Goal: Task Accomplishment & Management: Use online tool/utility

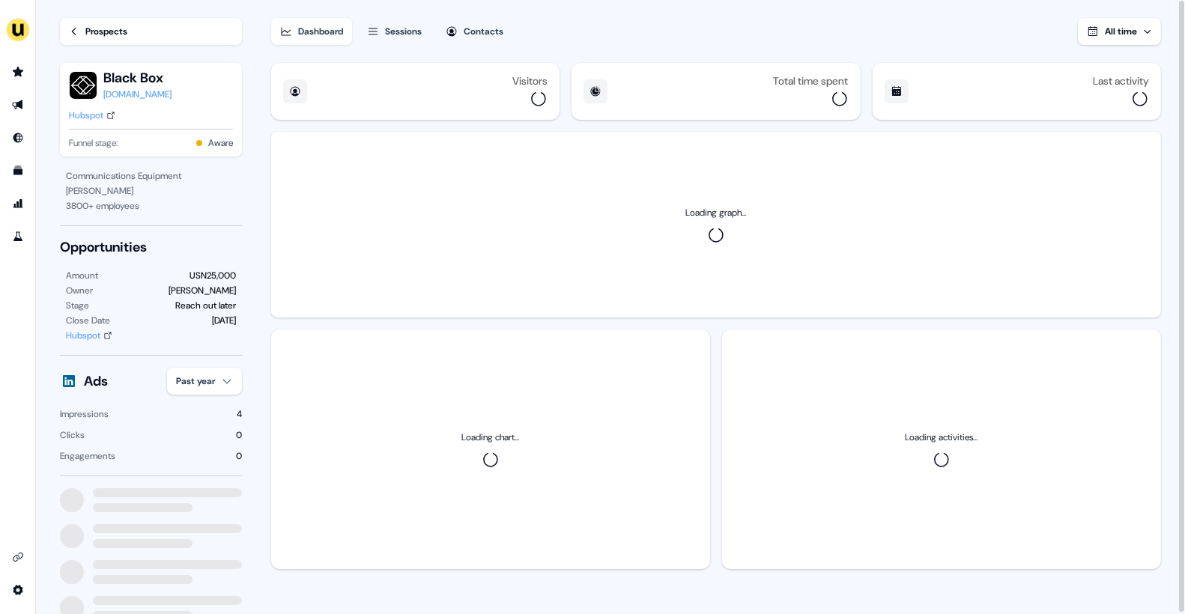
click at [73, 30] on icon at bounding box center [74, 31] width 4 height 7
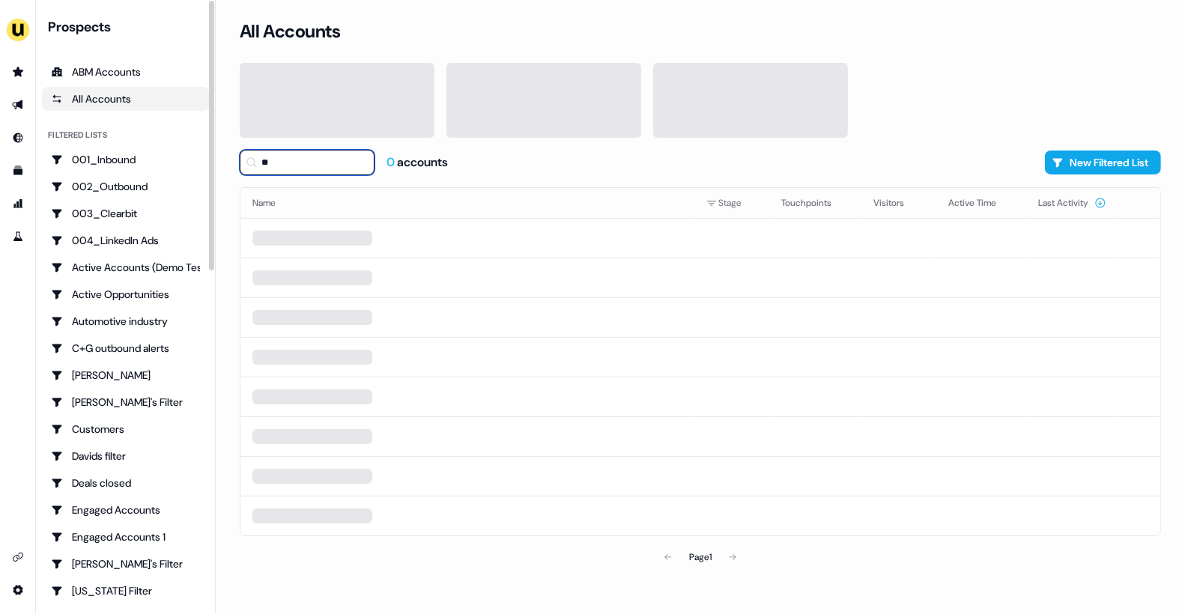
click at [288, 157] on input "**" at bounding box center [307, 162] width 135 height 25
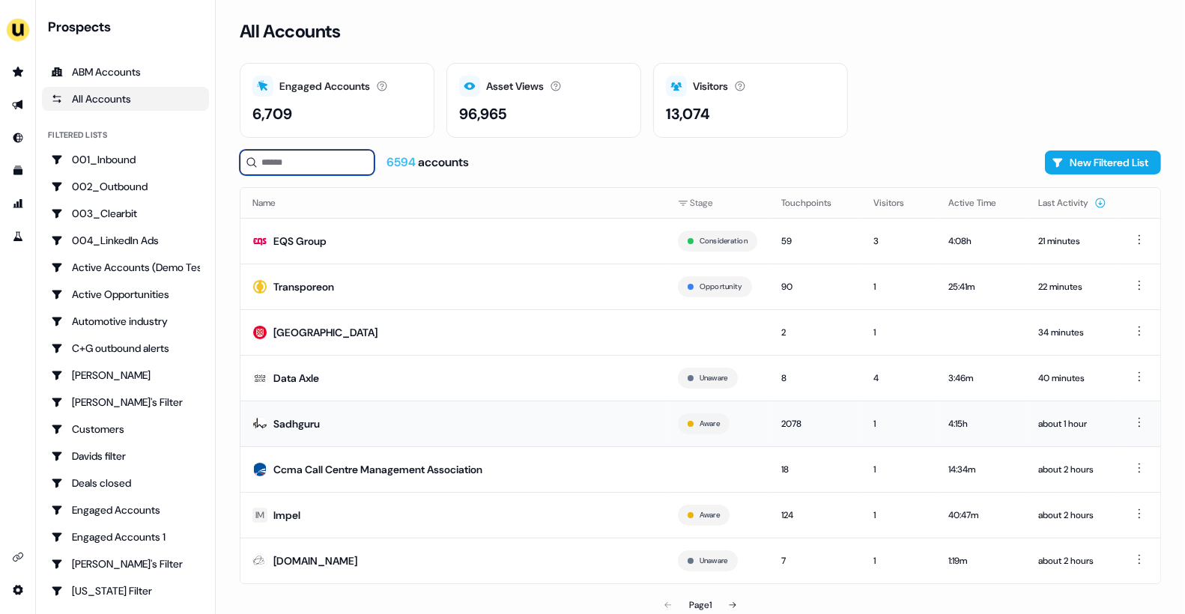
scroll to position [2, 0]
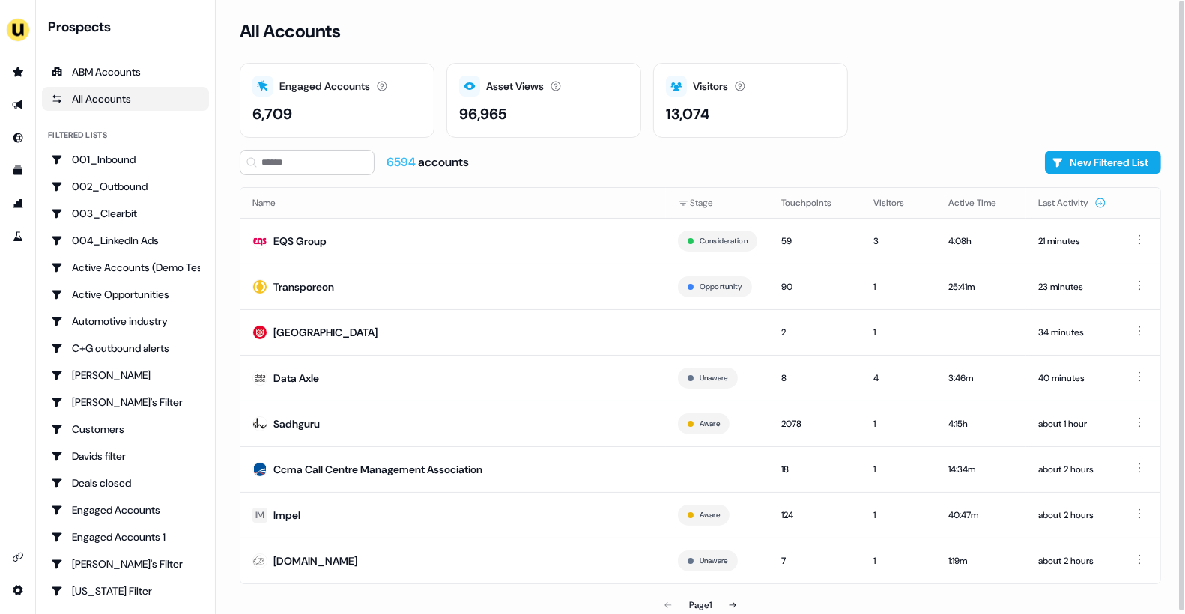
scroll to position [2, 0]
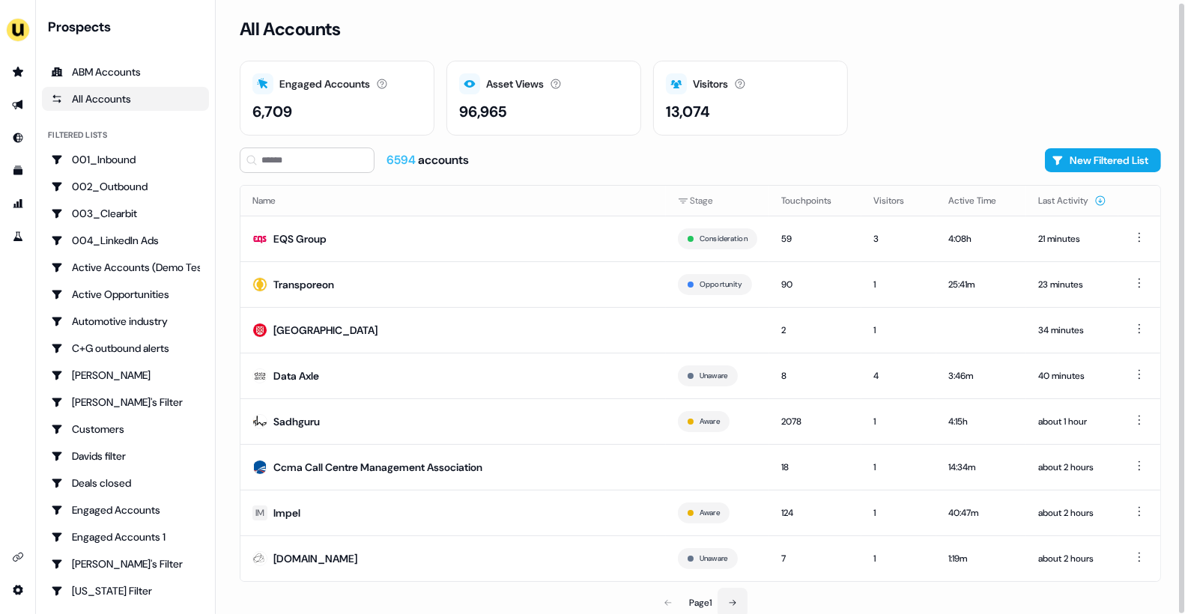
click at [732, 594] on button at bounding box center [733, 603] width 30 height 30
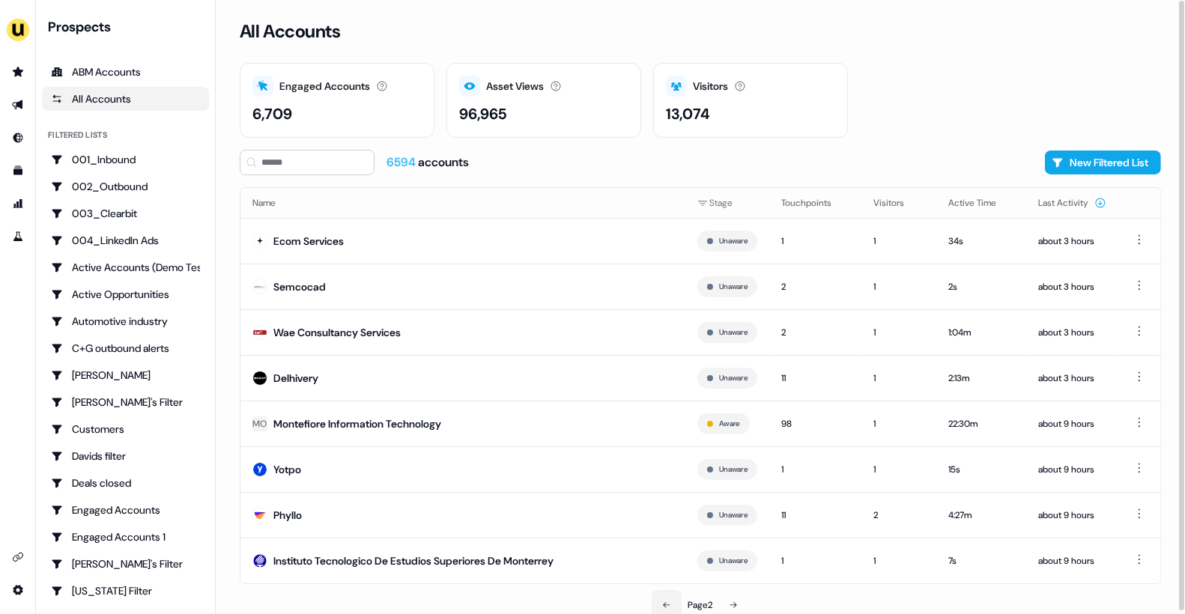
click at [667, 593] on button at bounding box center [667, 605] width 30 height 30
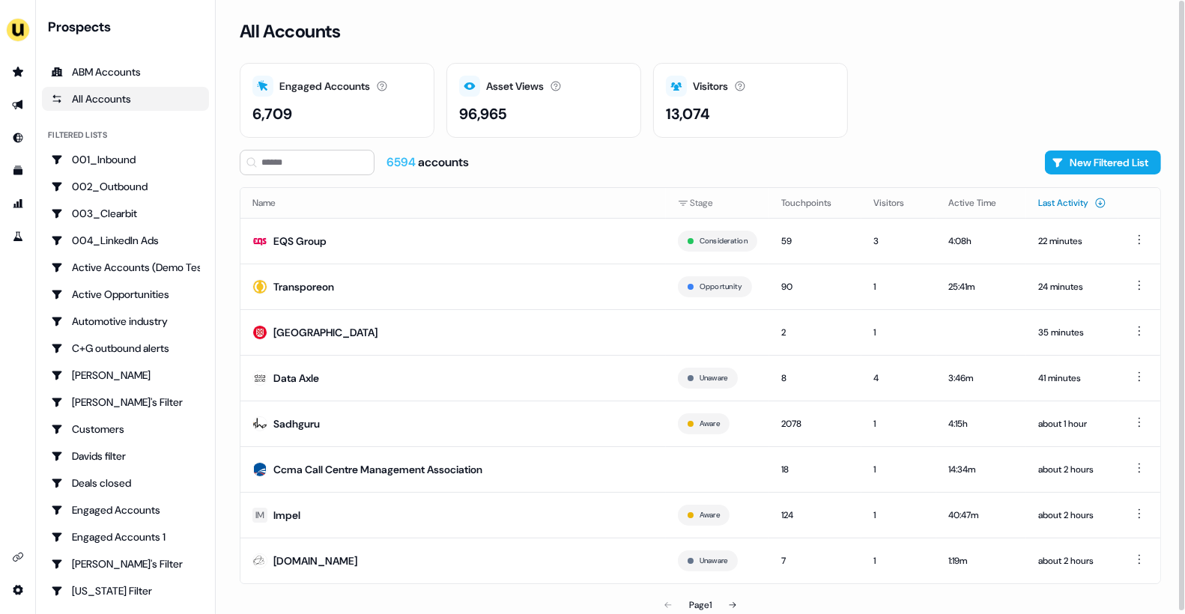
click at [1101, 200] on icon at bounding box center [1101, 203] width 12 height 12
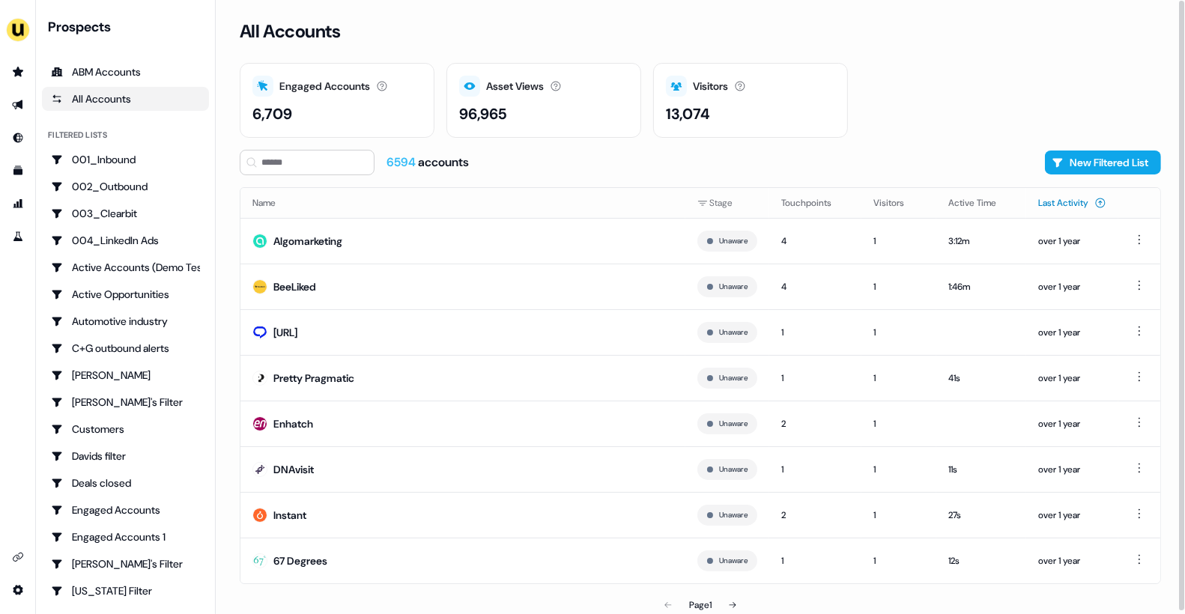
click at [1104, 205] on icon at bounding box center [1101, 203] width 12 height 12
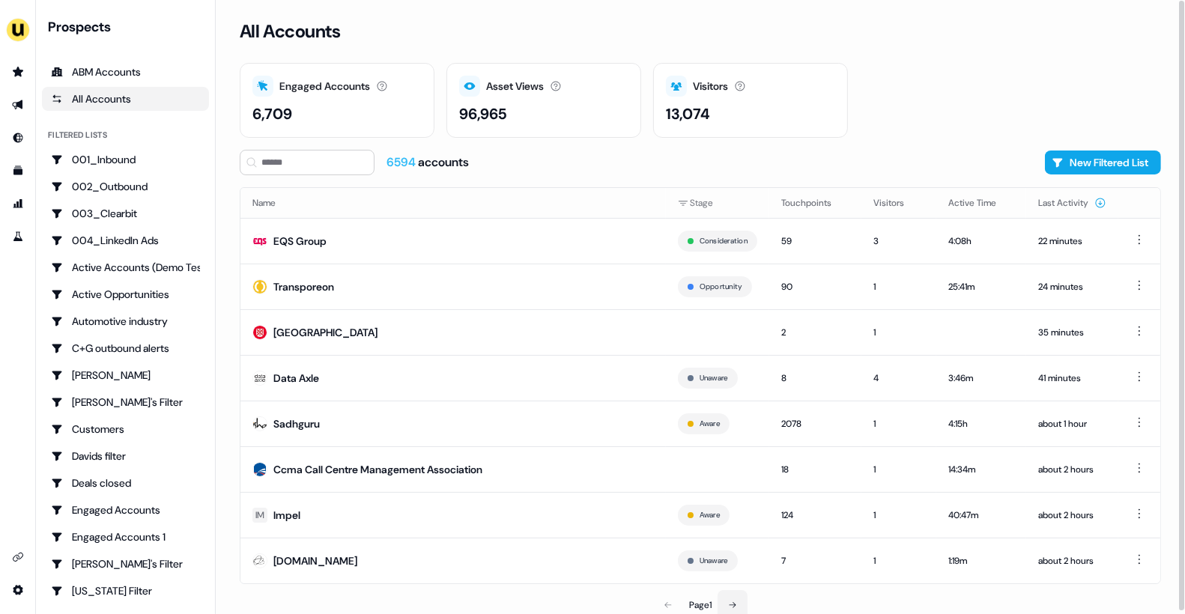
click at [739, 593] on button at bounding box center [733, 605] width 30 height 30
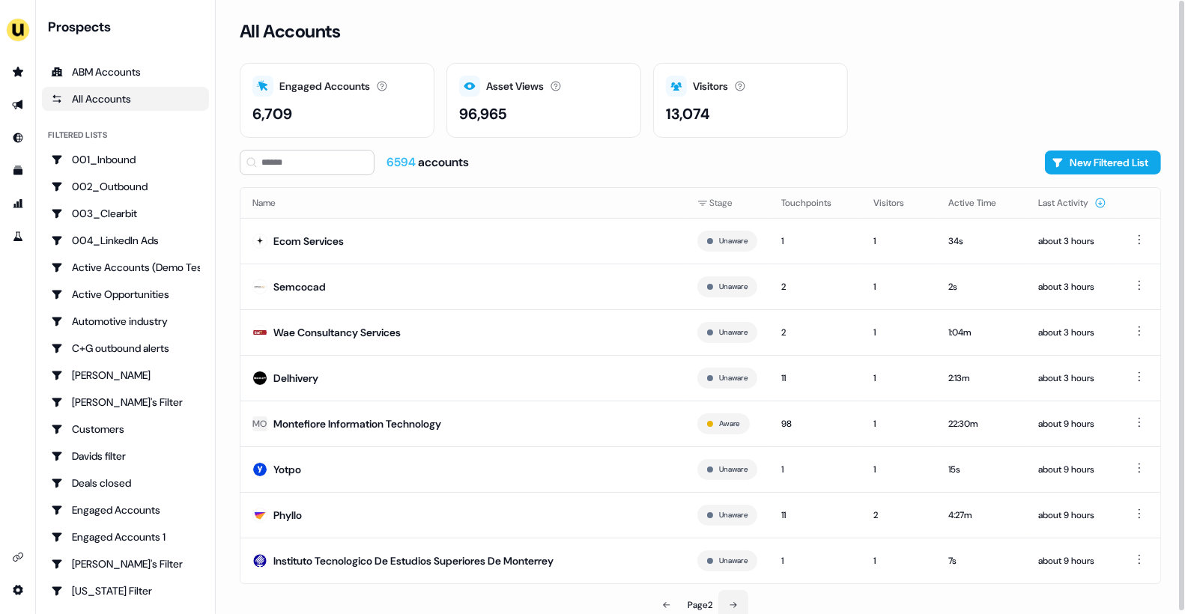
click at [739, 593] on button at bounding box center [734, 605] width 30 height 30
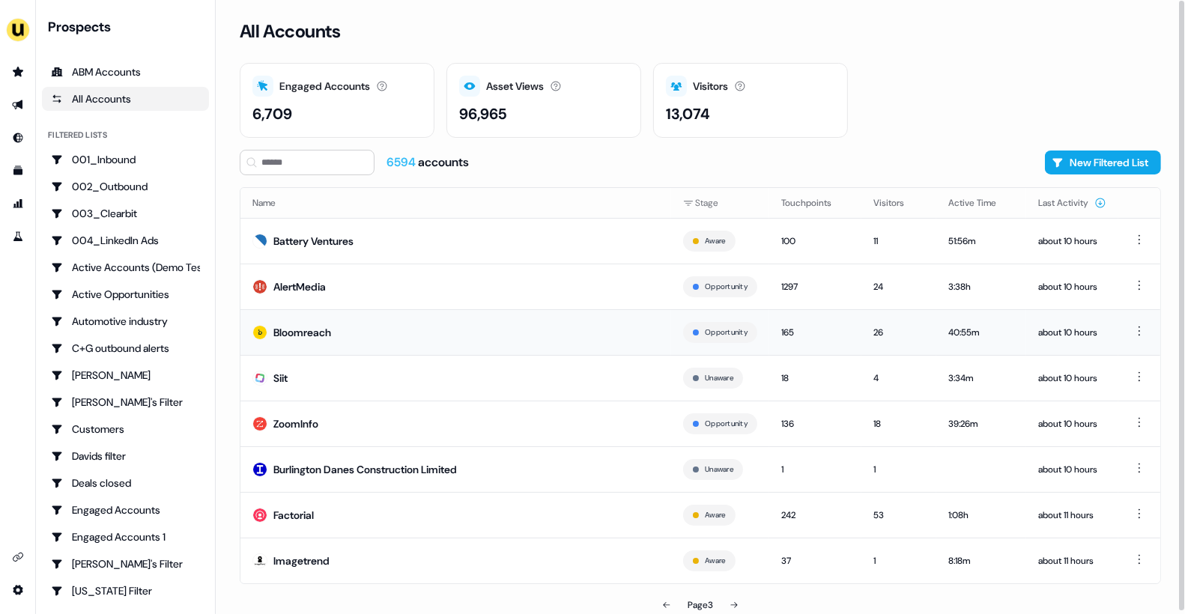
scroll to position [2, 0]
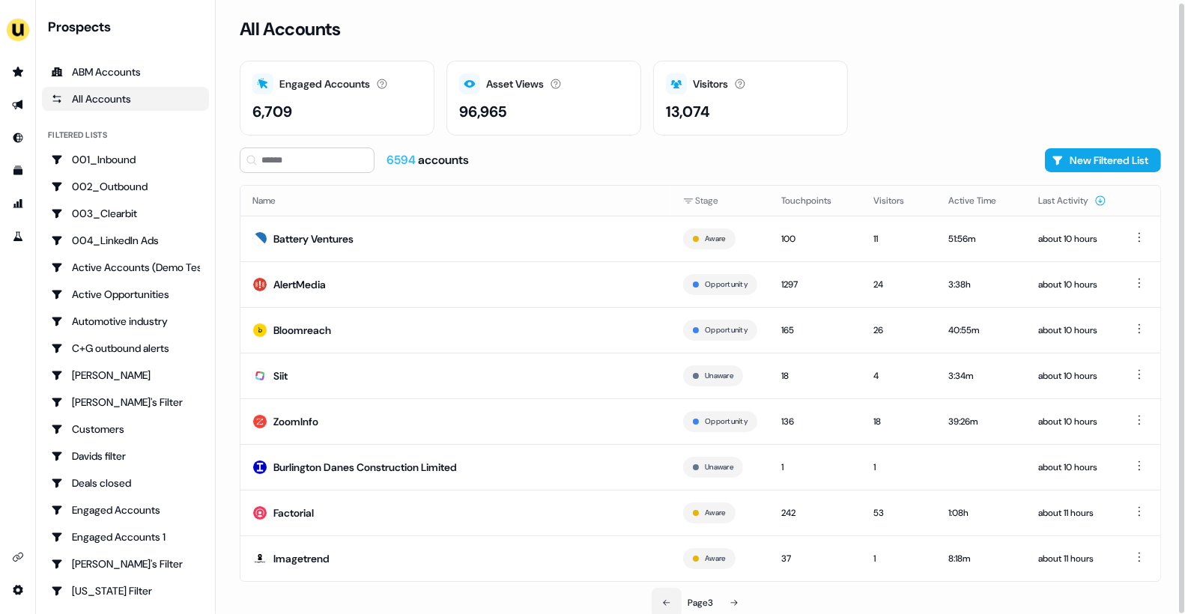
click at [668, 600] on icon at bounding box center [666, 603] width 9 height 9
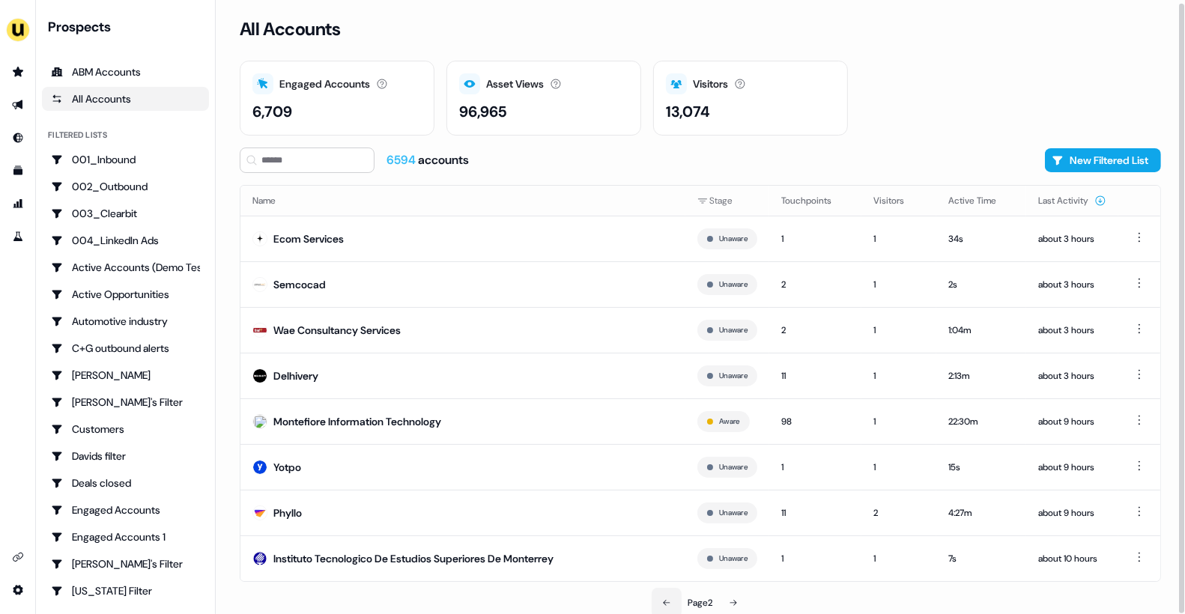
click at [668, 600] on icon at bounding box center [666, 603] width 9 height 9
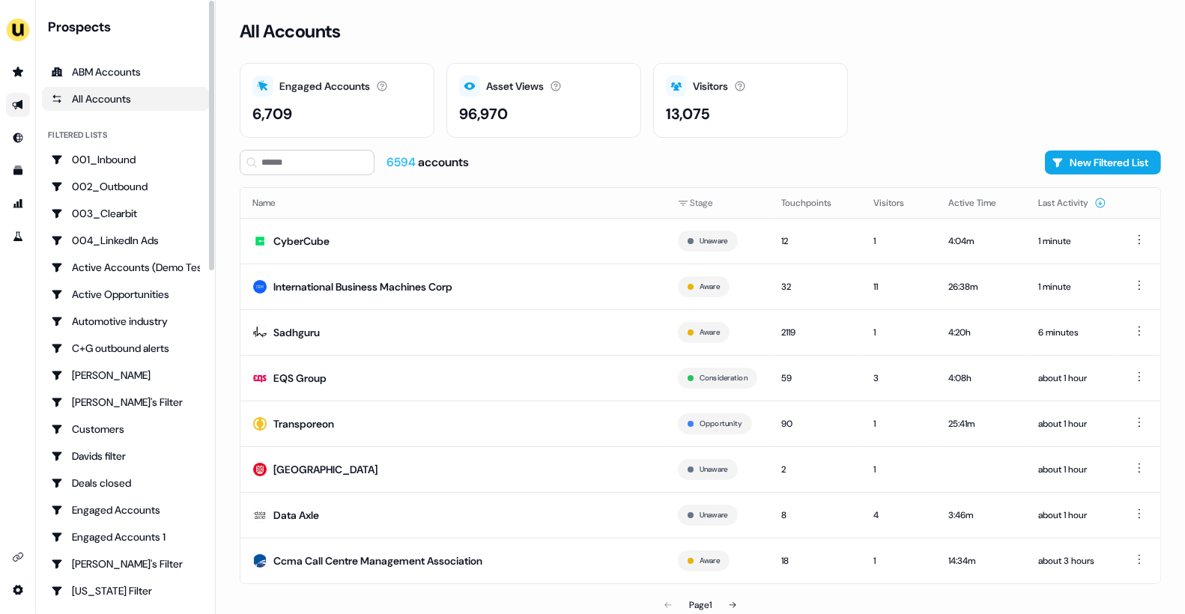
click at [19, 109] on icon "Go to outbound experience" at bounding box center [18, 105] width 12 height 12
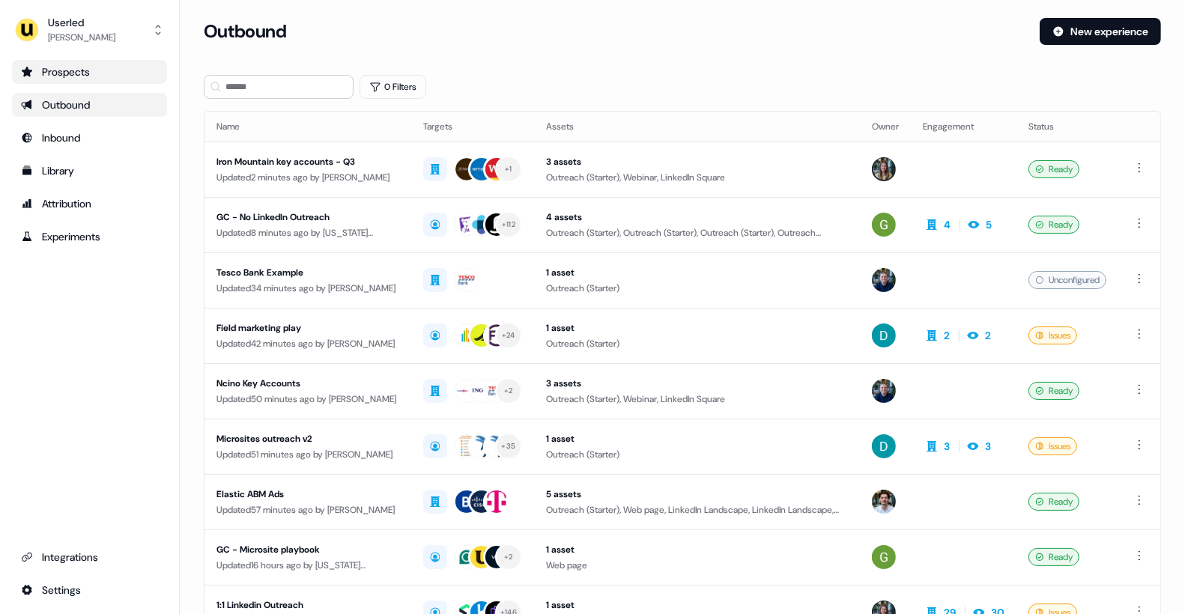
click at [43, 76] on div "Prospects" at bounding box center [89, 71] width 137 height 15
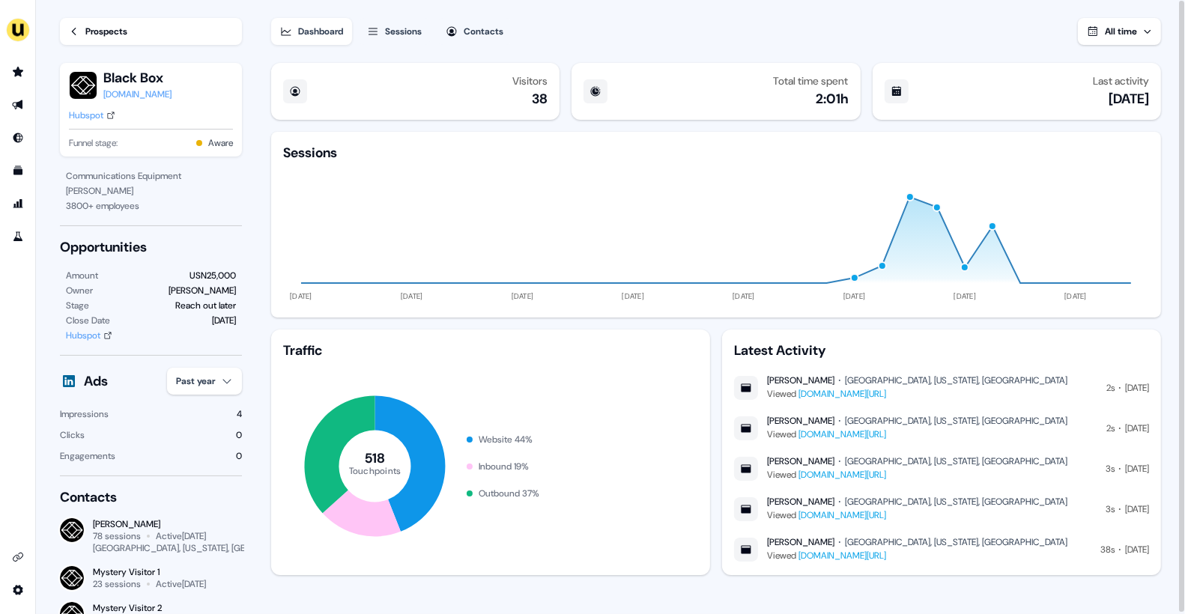
click at [80, 28] on link "Prospects" at bounding box center [151, 31] width 182 height 27
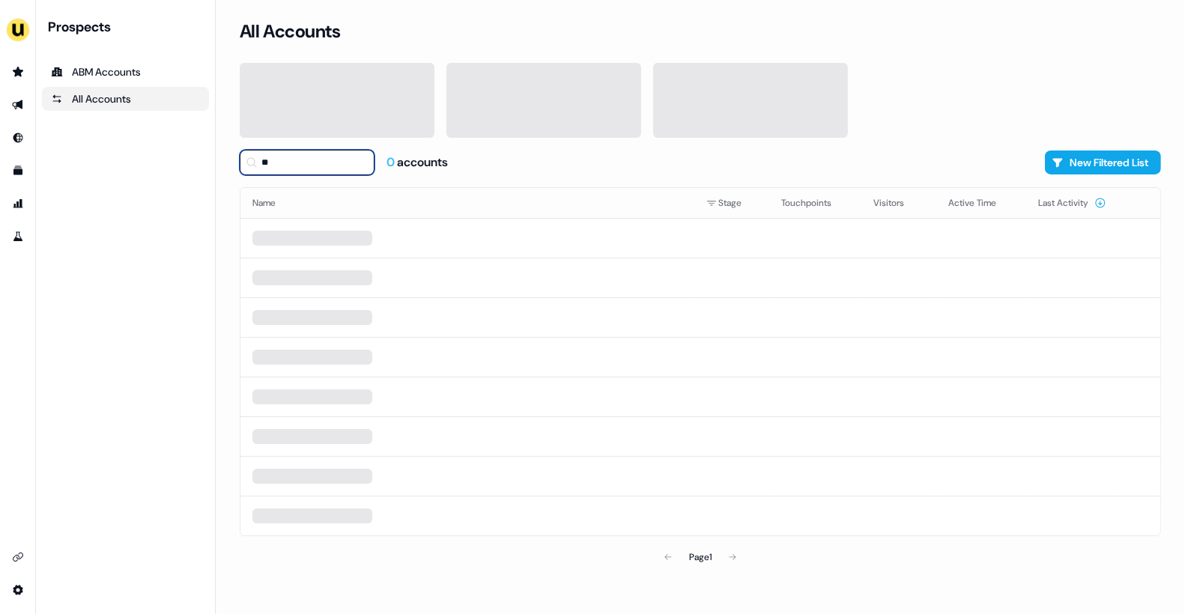
click at [306, 160] on input "**" at bounding box center [307, 162] width 135 height 25
